Goal: Task Accomplishment & Management: Use online tool/utility

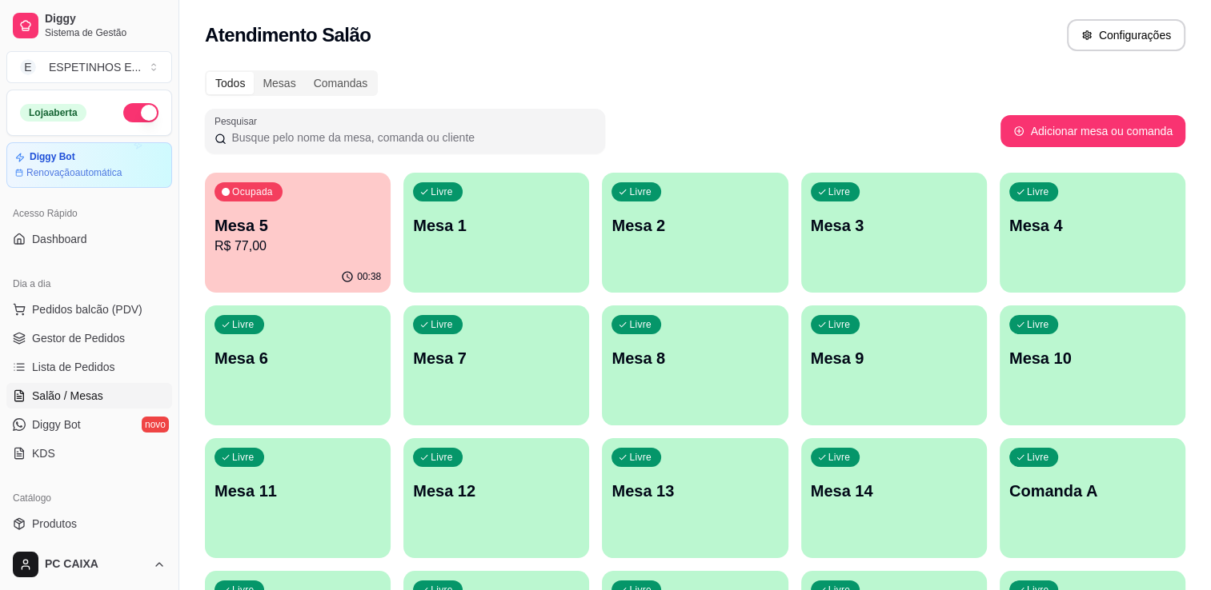
click at [294, 259] on div "Ocupada Mesa 5 R$ 77,00" at bounding box center [298, 217] width 186 height 89
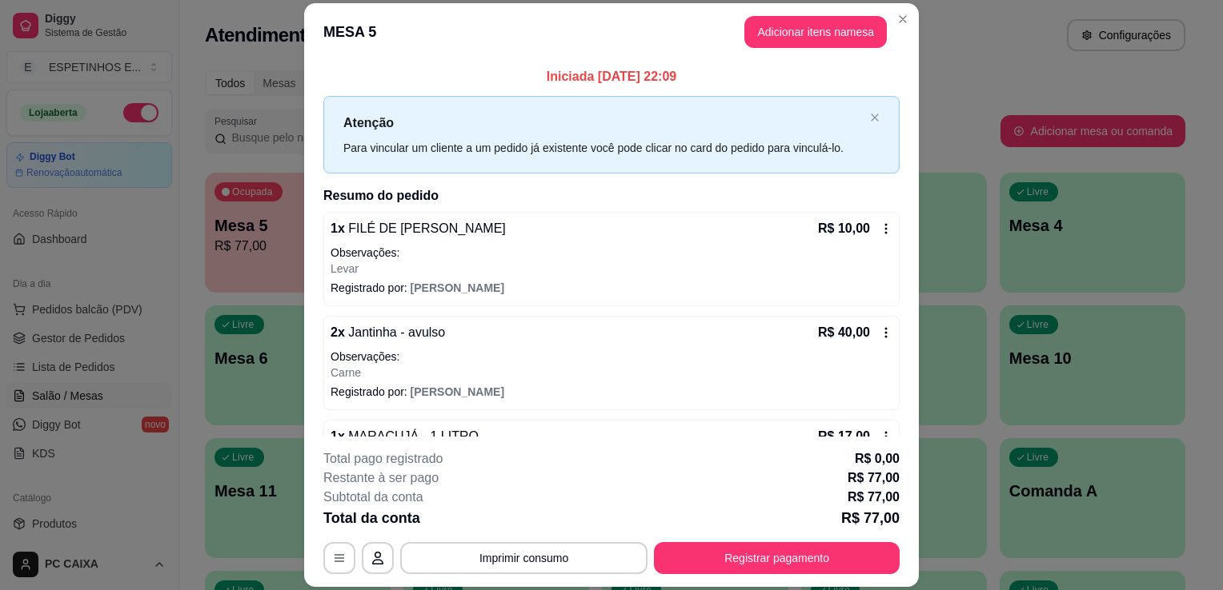
scroll to position [199, 0]
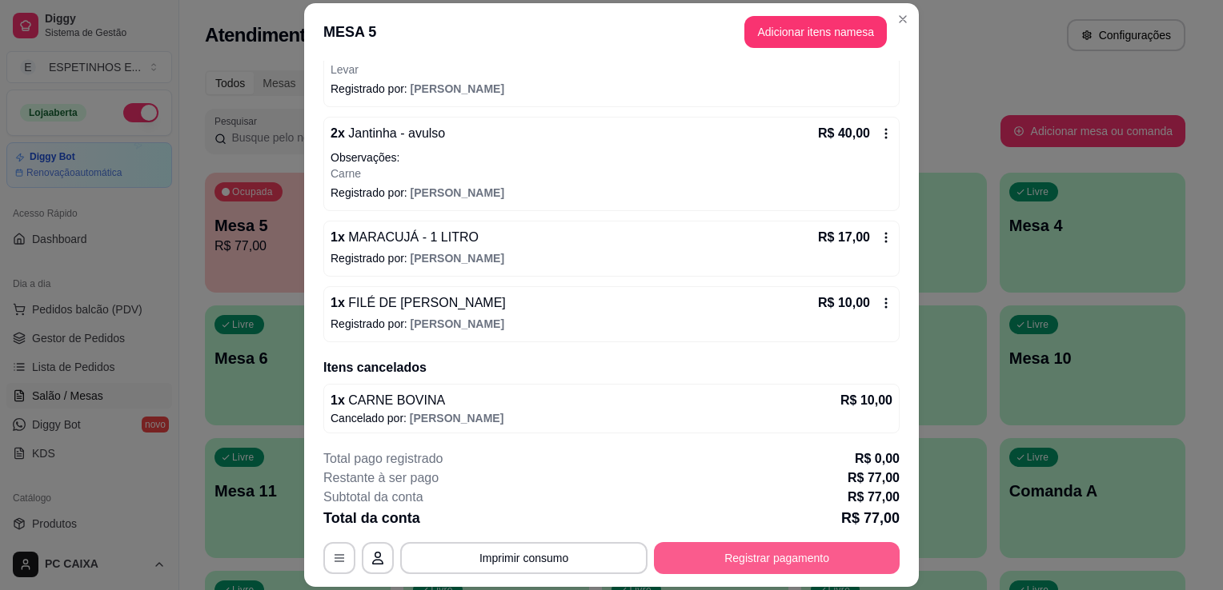
click at [702, 558] on button "Registrar pagamento" at bounding box center [777, 558] width 246 height 32
click at [784, 176] on p "Carne" at bounding box center [611, 174] width 562 height 16
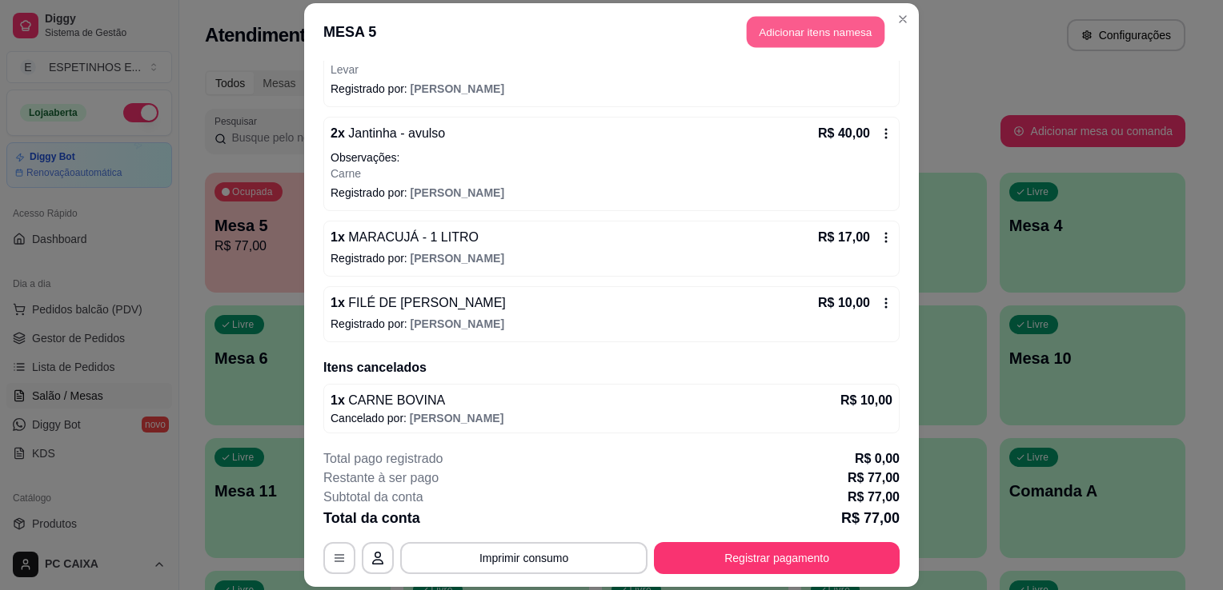
click at [773, 34] on button "Adicionar itens na mesa" at bounding box center [815, 31] width 138 height 31
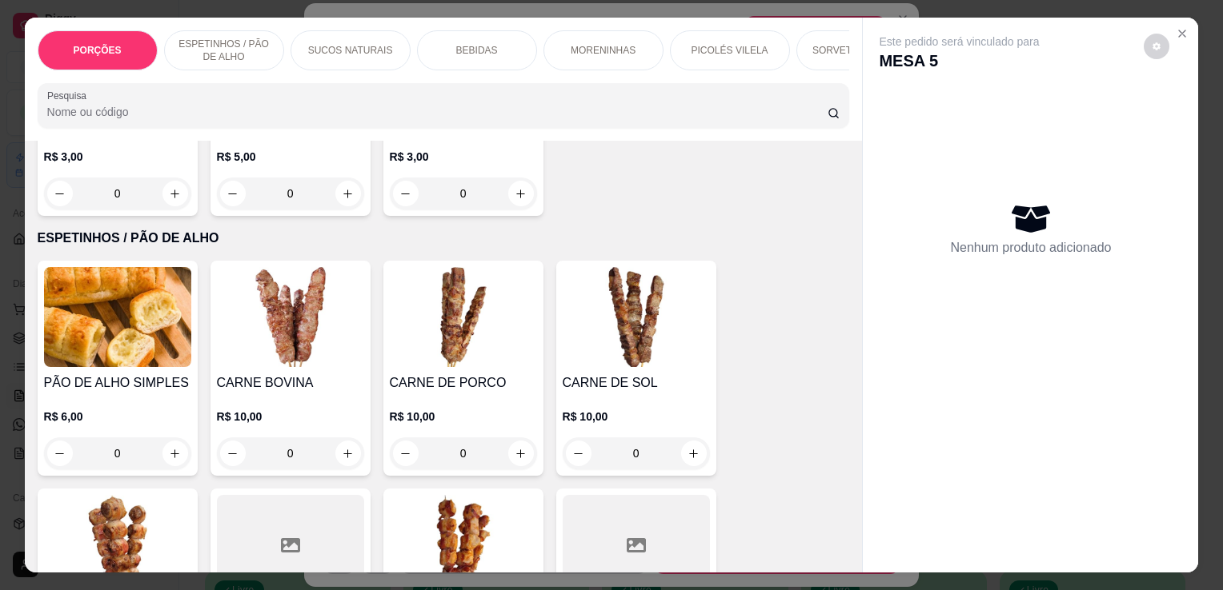
scroll to position [240, 0]
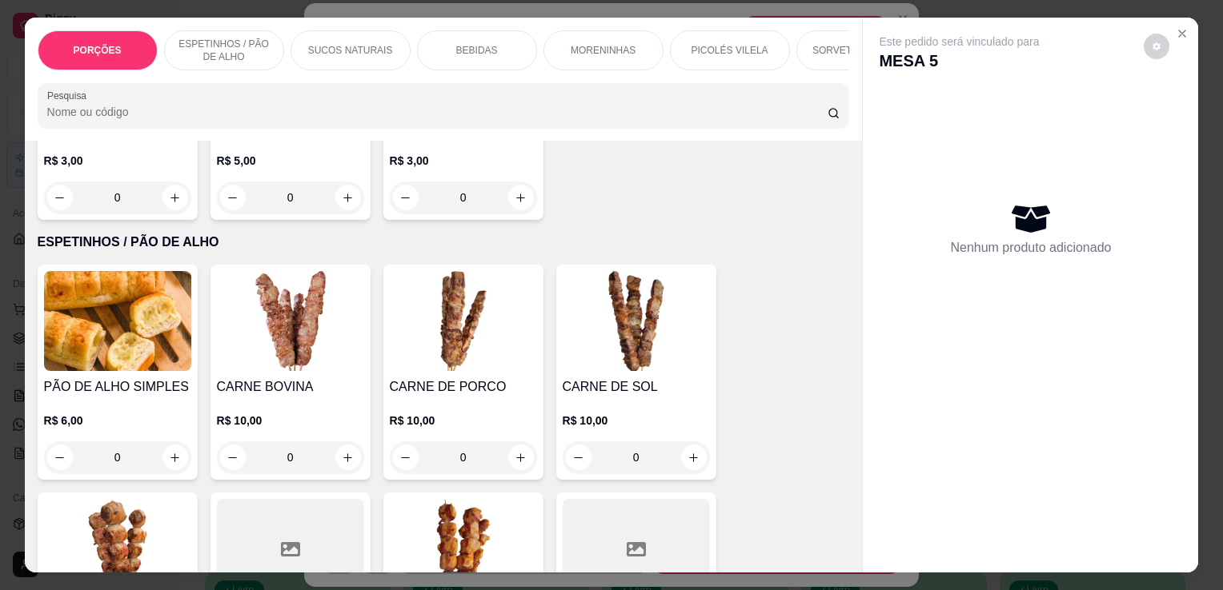
click at [342, 468] on div "0" at bounding box center [290, 458] width 147 height 32
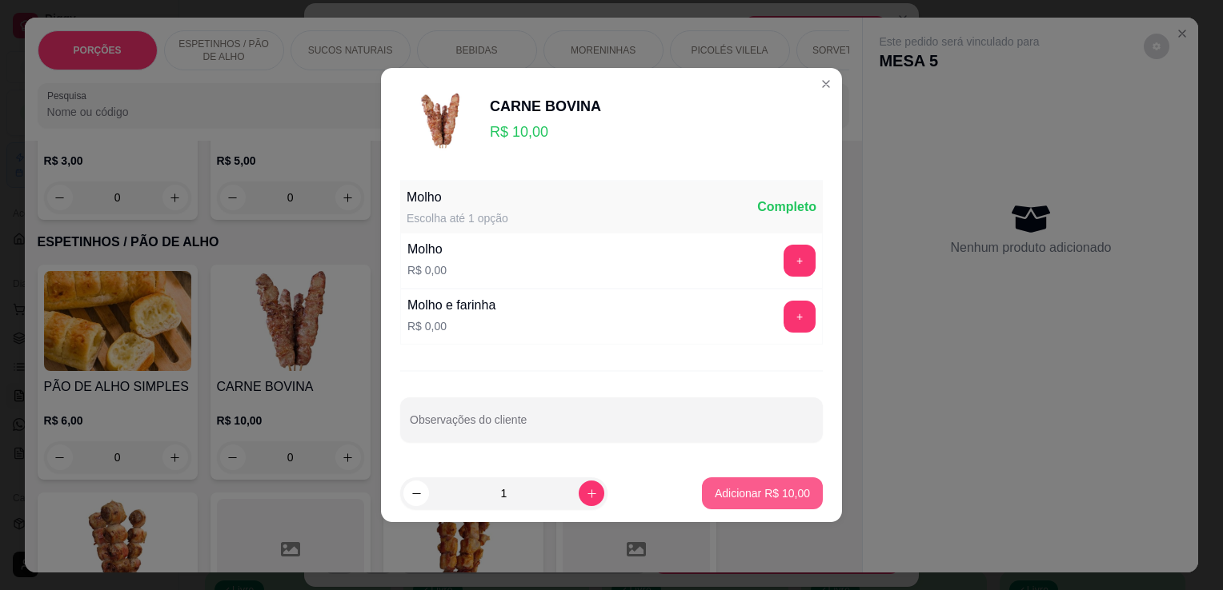
click at [732, 493] on p "Adicionar R$ 10,00" at bounding box center [761, 494] width 95 height 16
type input "1"
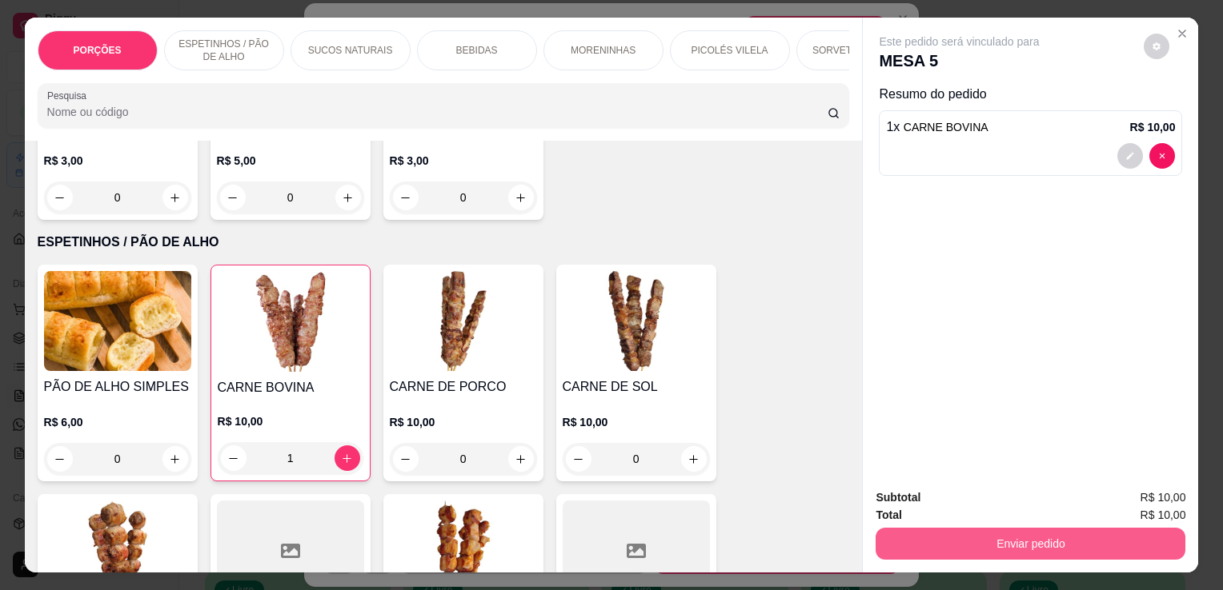
click at [987, 562] on div "Subtotal R$ 10,00 Total R$ 10,00 Enviar pedido" at bounding box center [1030, 524] width 335 height 97
click at [983, 544] on button "Enviar pedido" at bounding box center [1030, 543] width 300 height 31
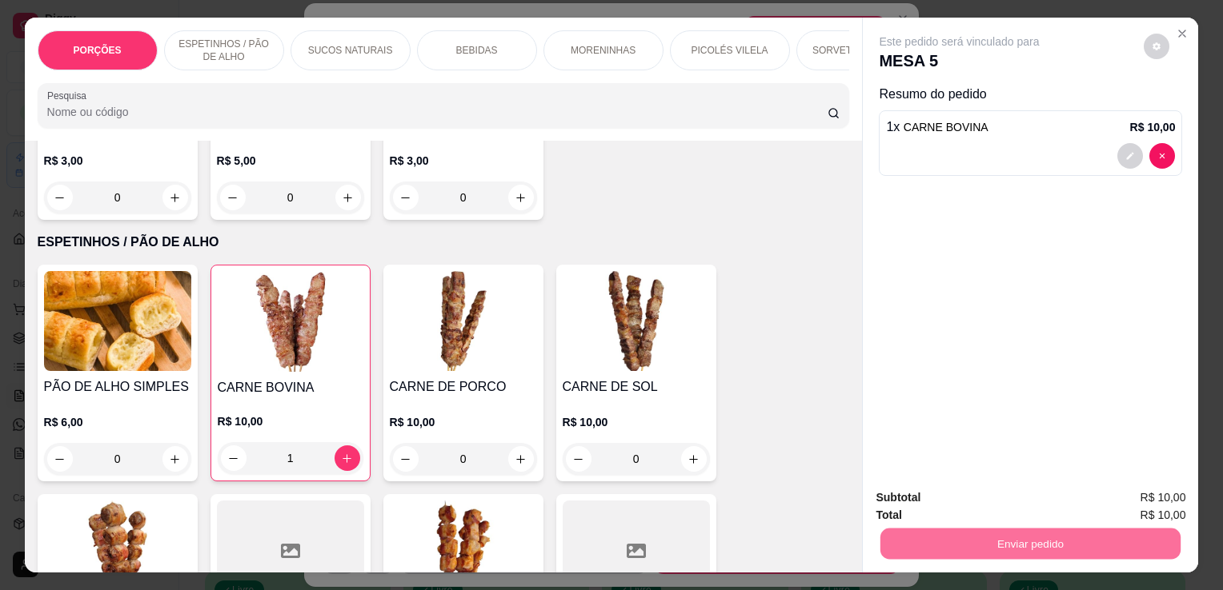
click at [1007, 503] on button "Não registrar e enviar pedido" at bounding box center [978, 499] width 162 height 30
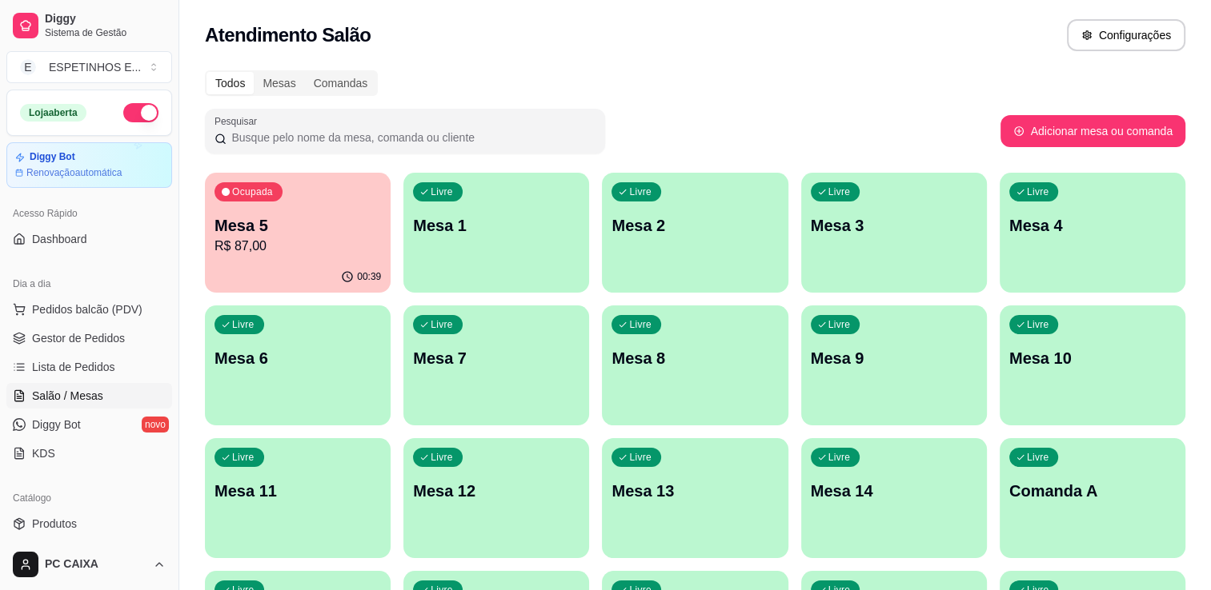
click at [258, 246] on p "R$ 87,00" at bounding box center [297, 246] width 166 height 19
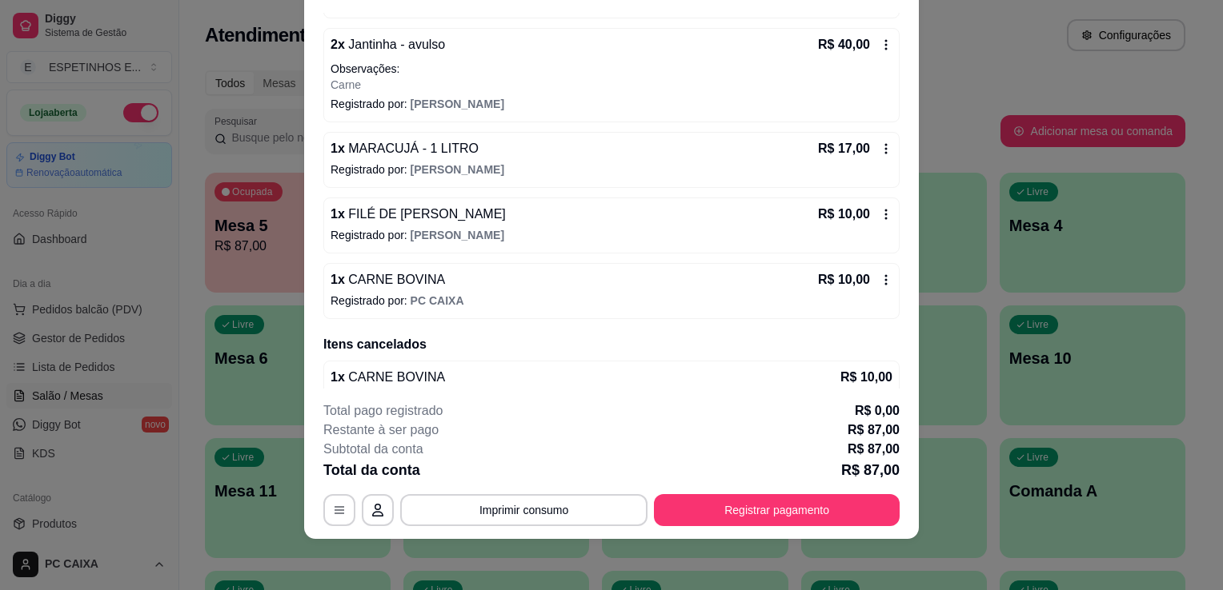
scroll to position [265, 0]
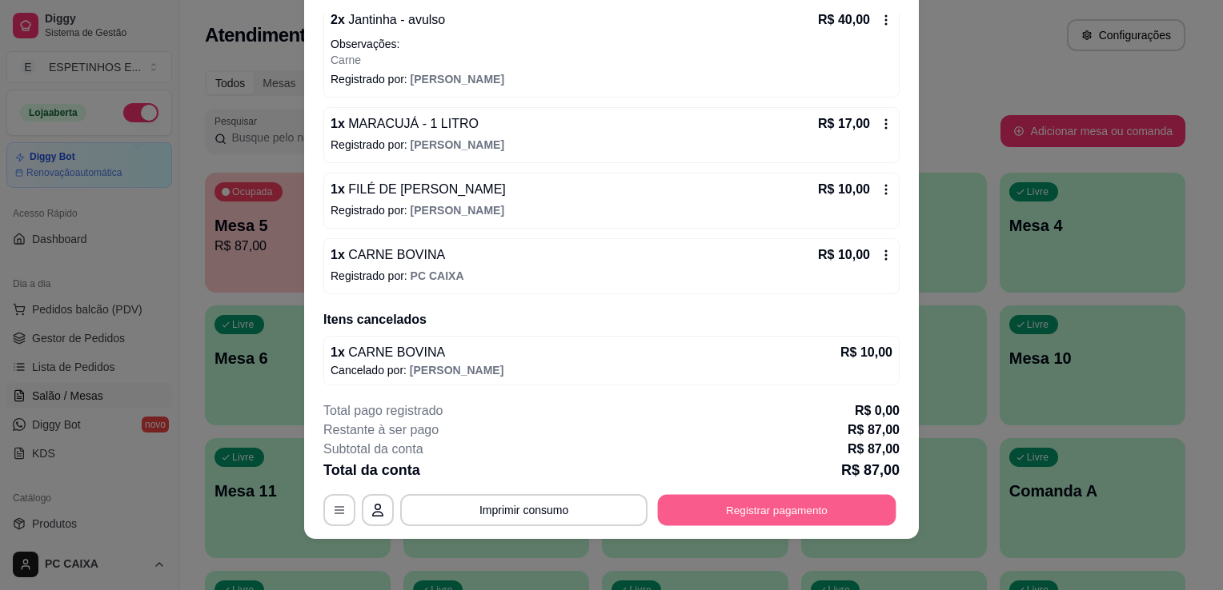
click at [717, 512] on button "Registrar pagamento" at bounding box center [777, 510] width 238 height 31
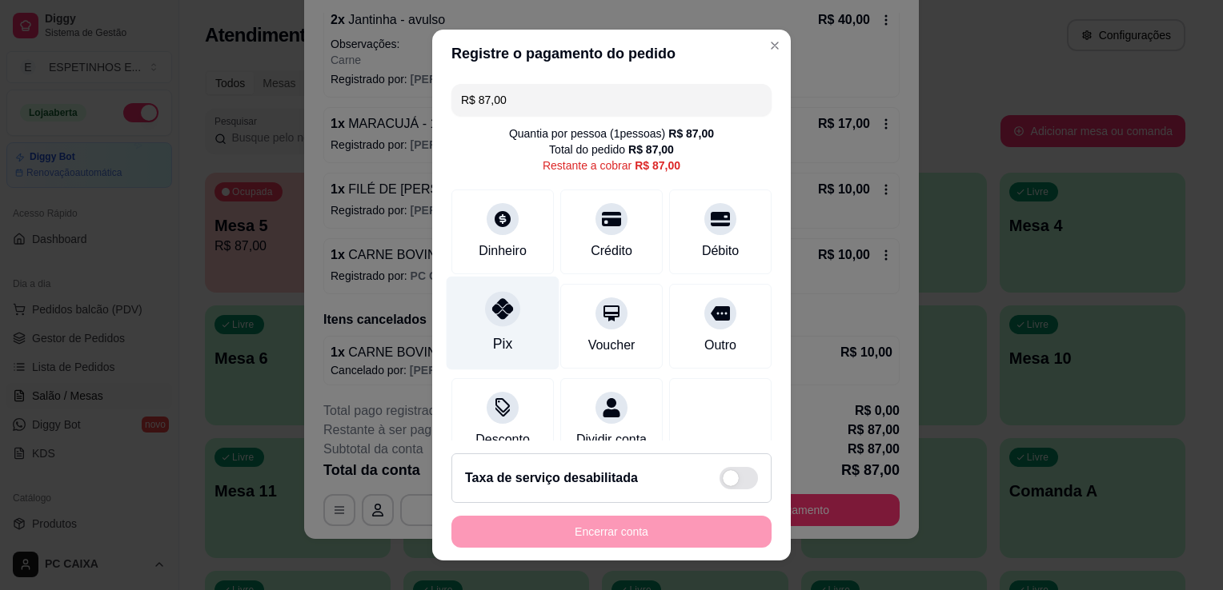
click at [513, 338] on div "Pix" at bounding box center [502, 324] width 113 height 94
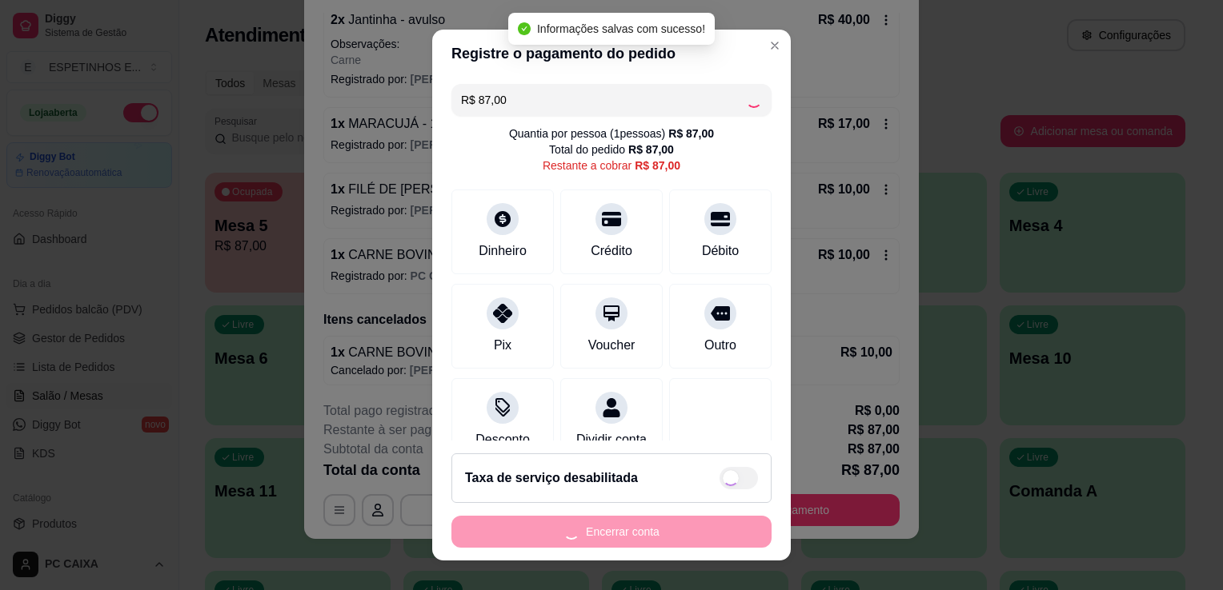
type input "R$ 0,00"
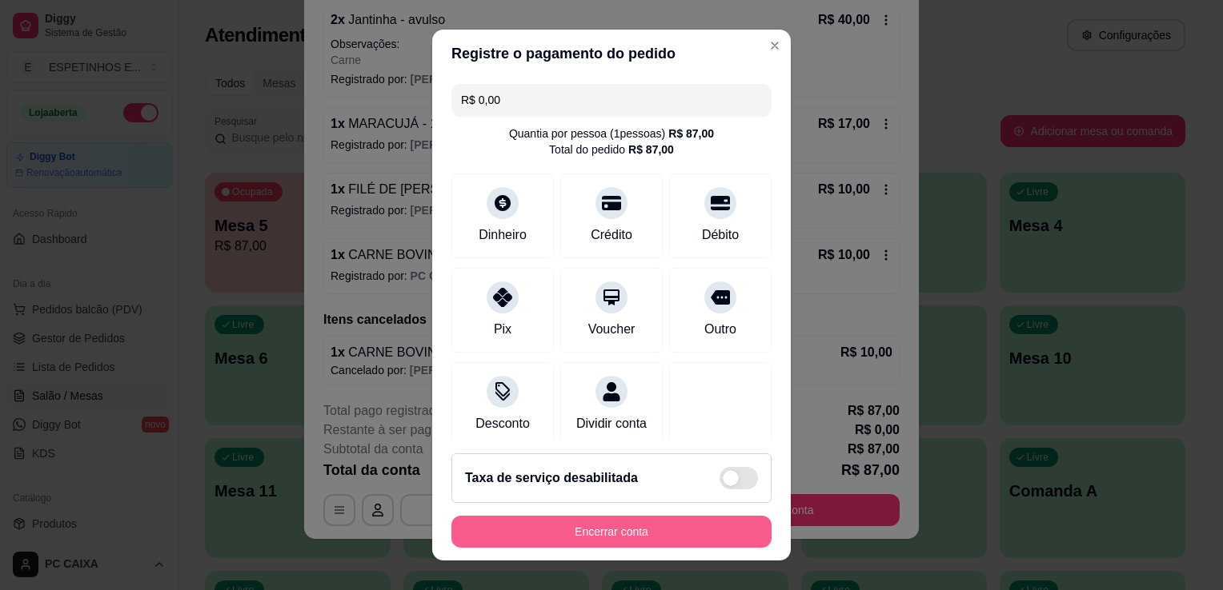
click at [606, 530] on button "Encerrar conta" at bounding box center [611, 532] width 320 height 32
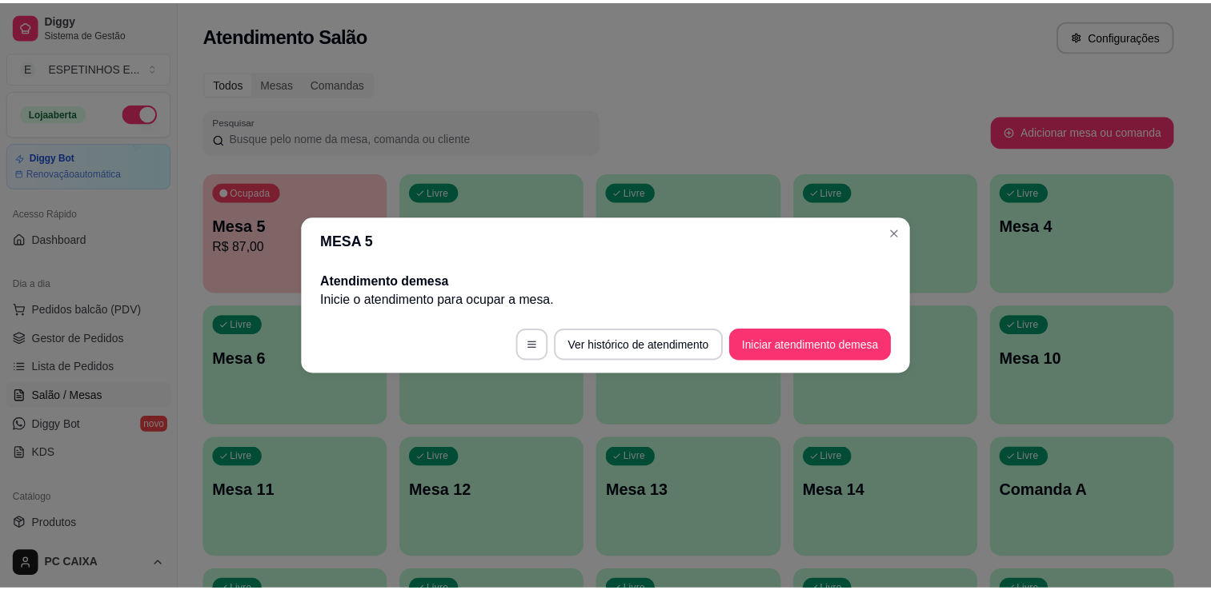
scroll to position [0, 0]
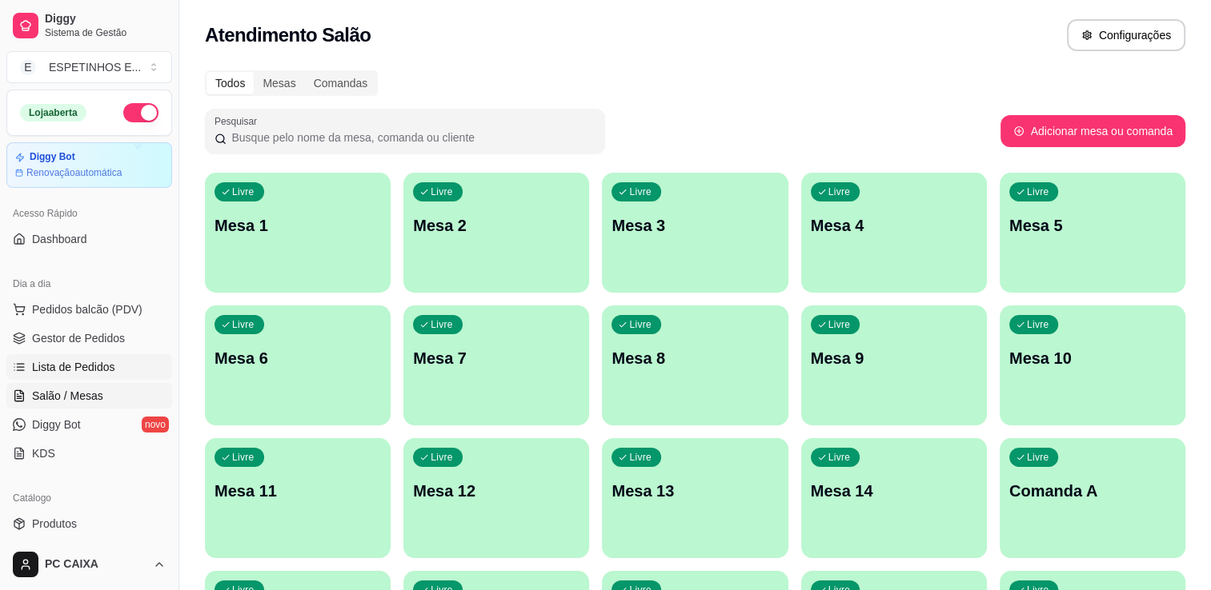
click at [90, 366] on span "Lista de Pedidos" at bounding box center [73, 367] width 83 height 16
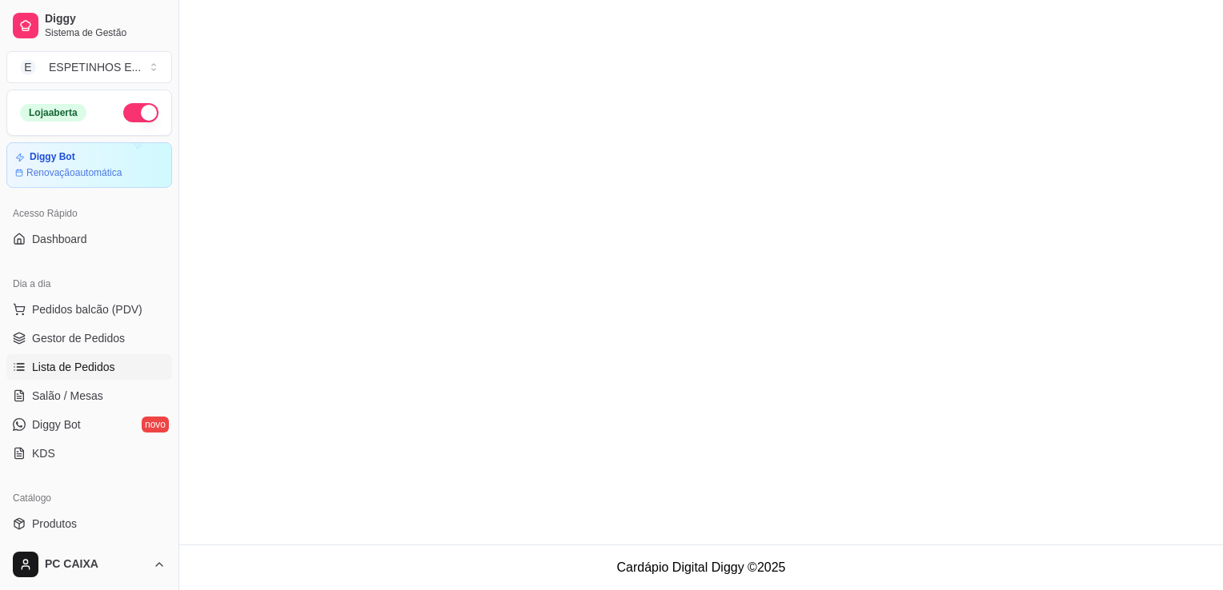
click at [86, 369] on span "Lista de Pedidos" at bounding box center [73, 367] width 83 height 16
click at [81, 340] on span "Gestor de Pedidos" at bounding box center [78, 338] width 93 height 16
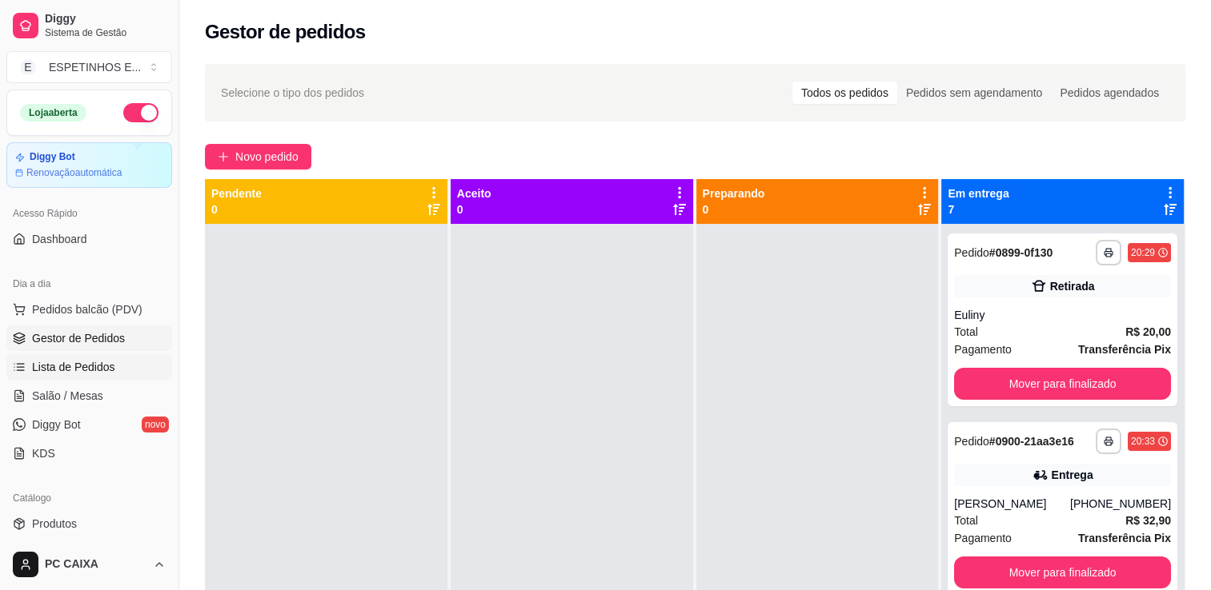
click at [82, 357] on link "Lista de Pedidos" at bounding box center [89, 367] width 166 height 26
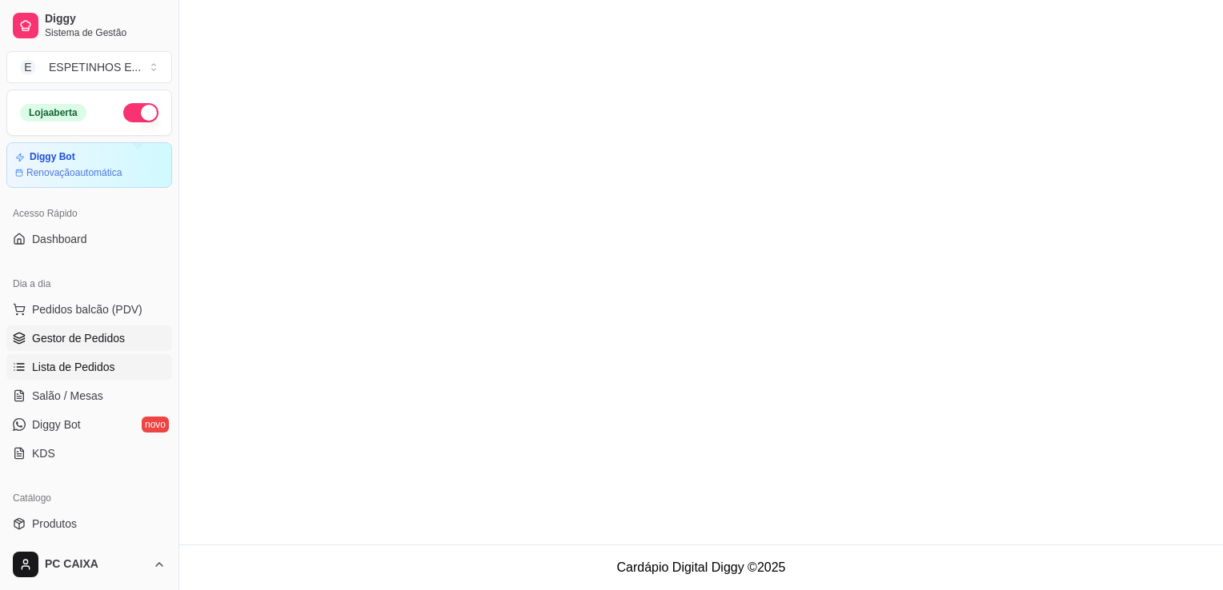
click at [96, 335] on span "Gestor de Pedidos" at bounding box center [78, 338] width 93 height 16
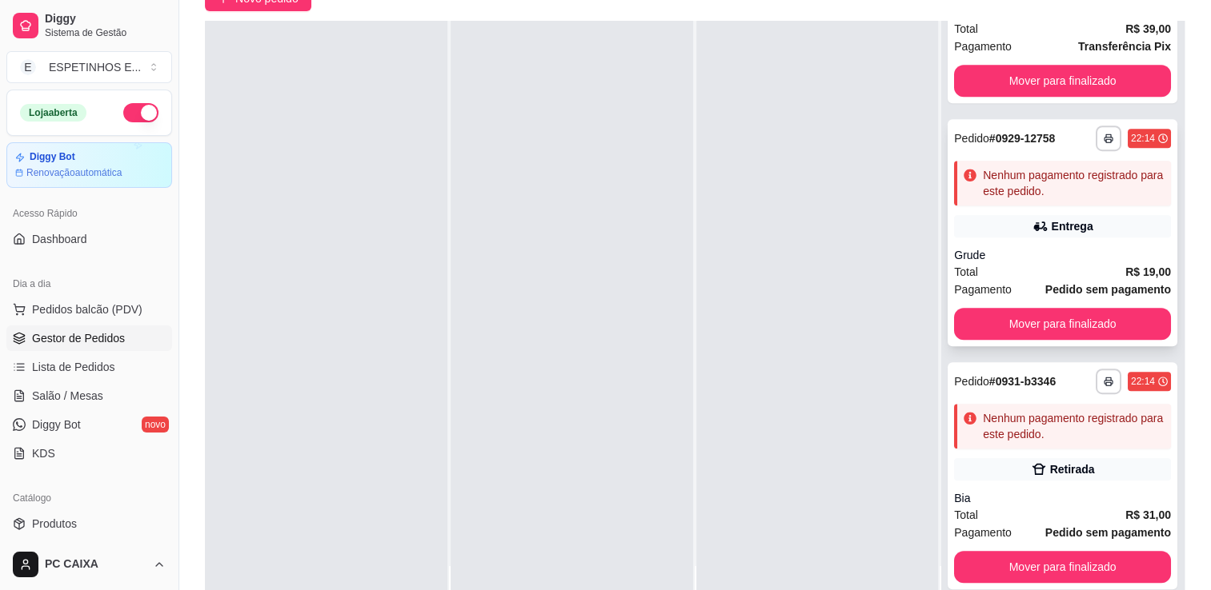
scroll to position [160, 0]
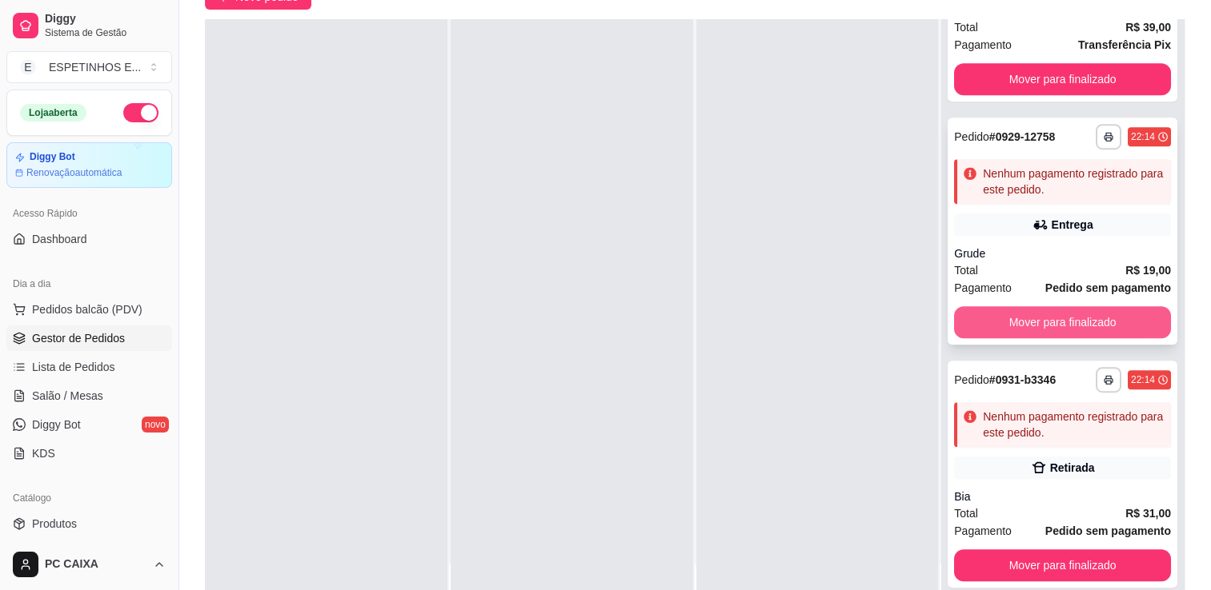
click at [1047, 326] on button "Mover para finalizado" at bounding box center [1062, 322] width 217 height 32
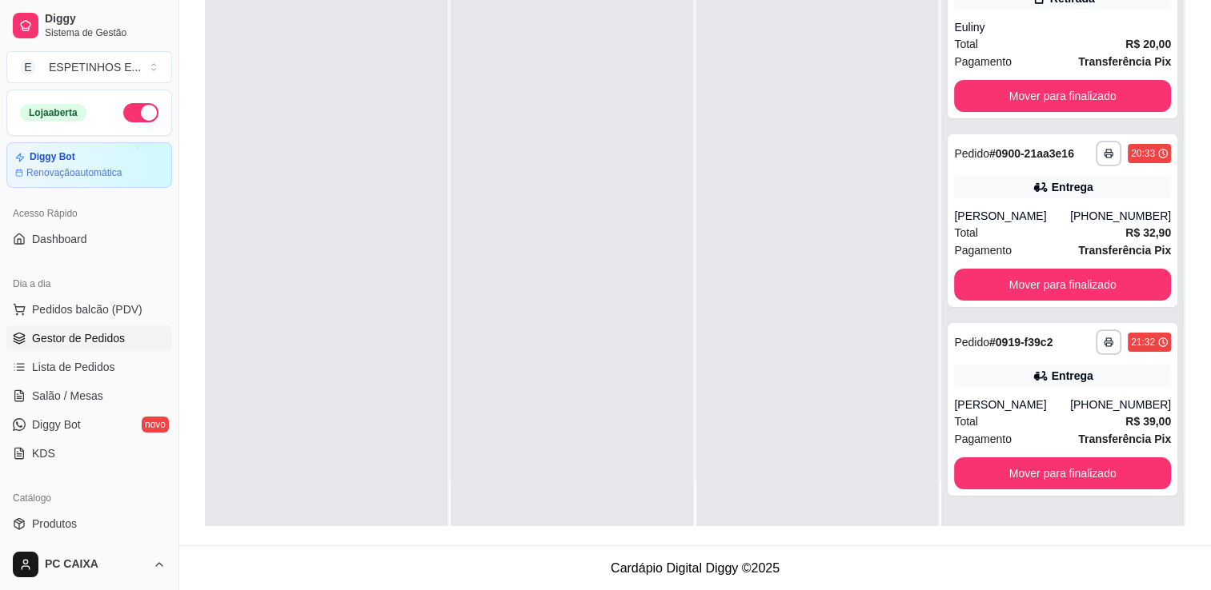
scroll to position [0, 0]
